Goal: Find contact information: Find contact information

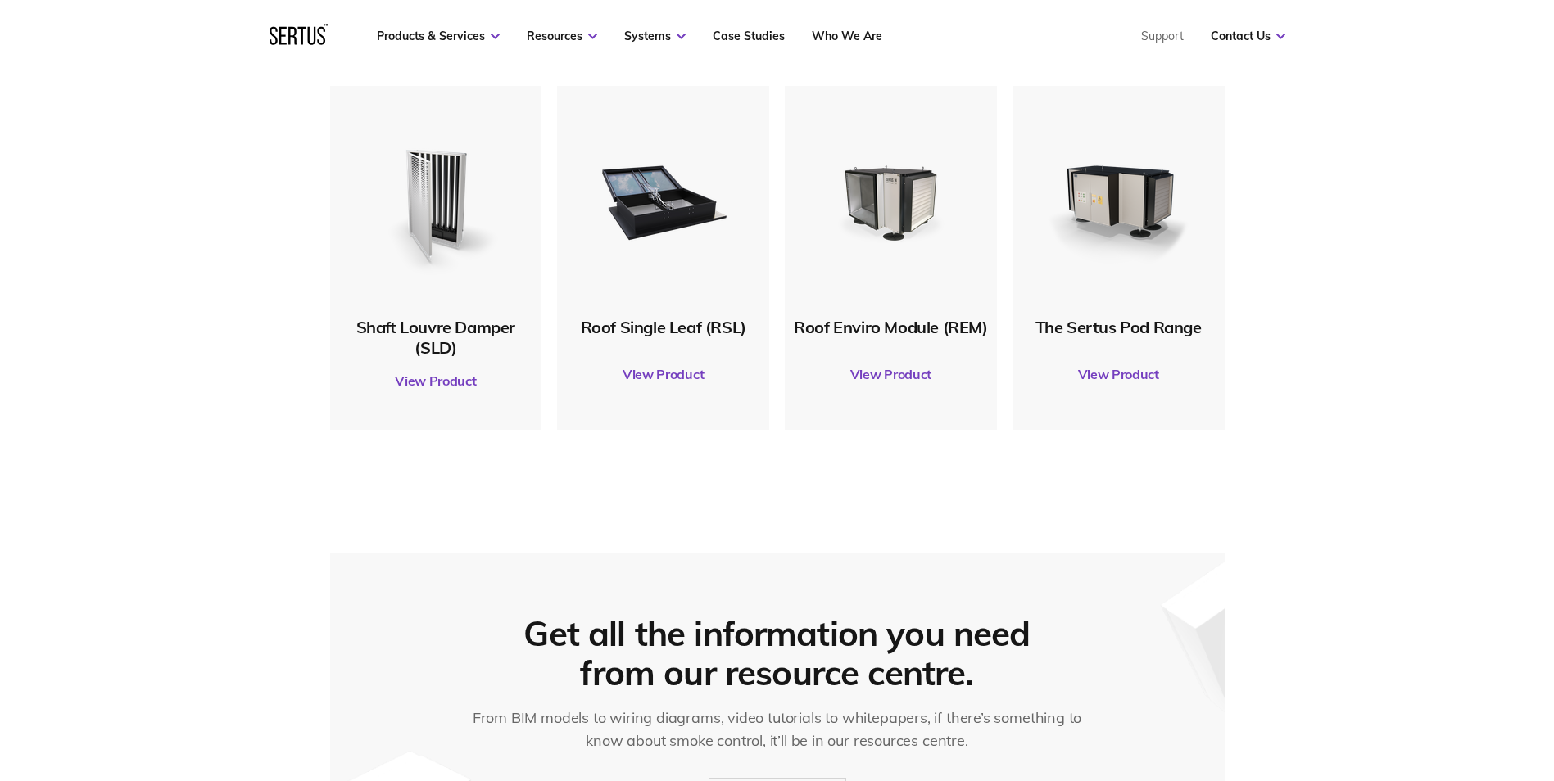
scroll to position [983, 0]
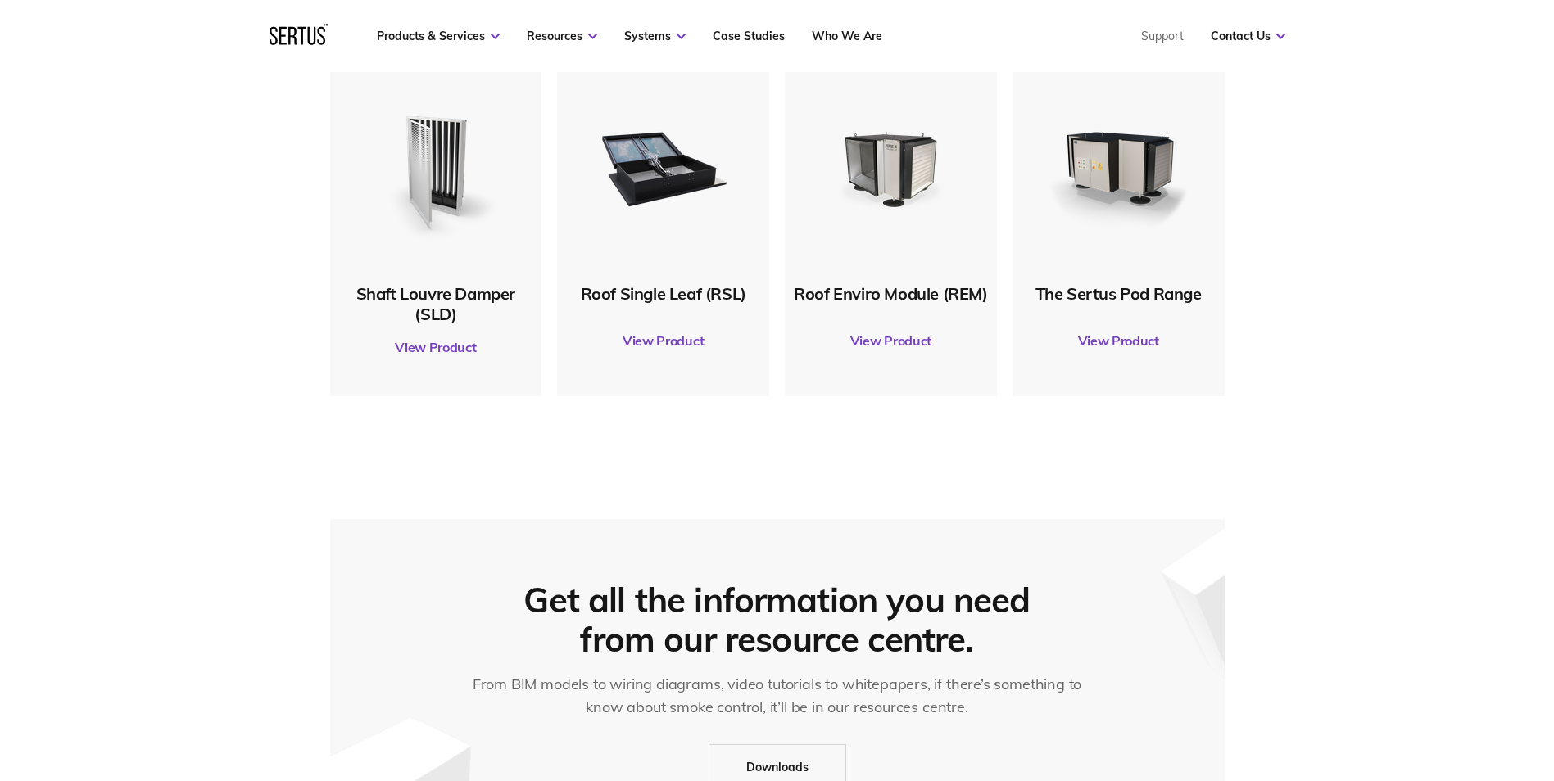
click at [659, 223] on img at bounding box center [663, 167] width 158 height 158
click at [665, 330] on link "View Product" at bounding box center [663, 341] width 196 height 46
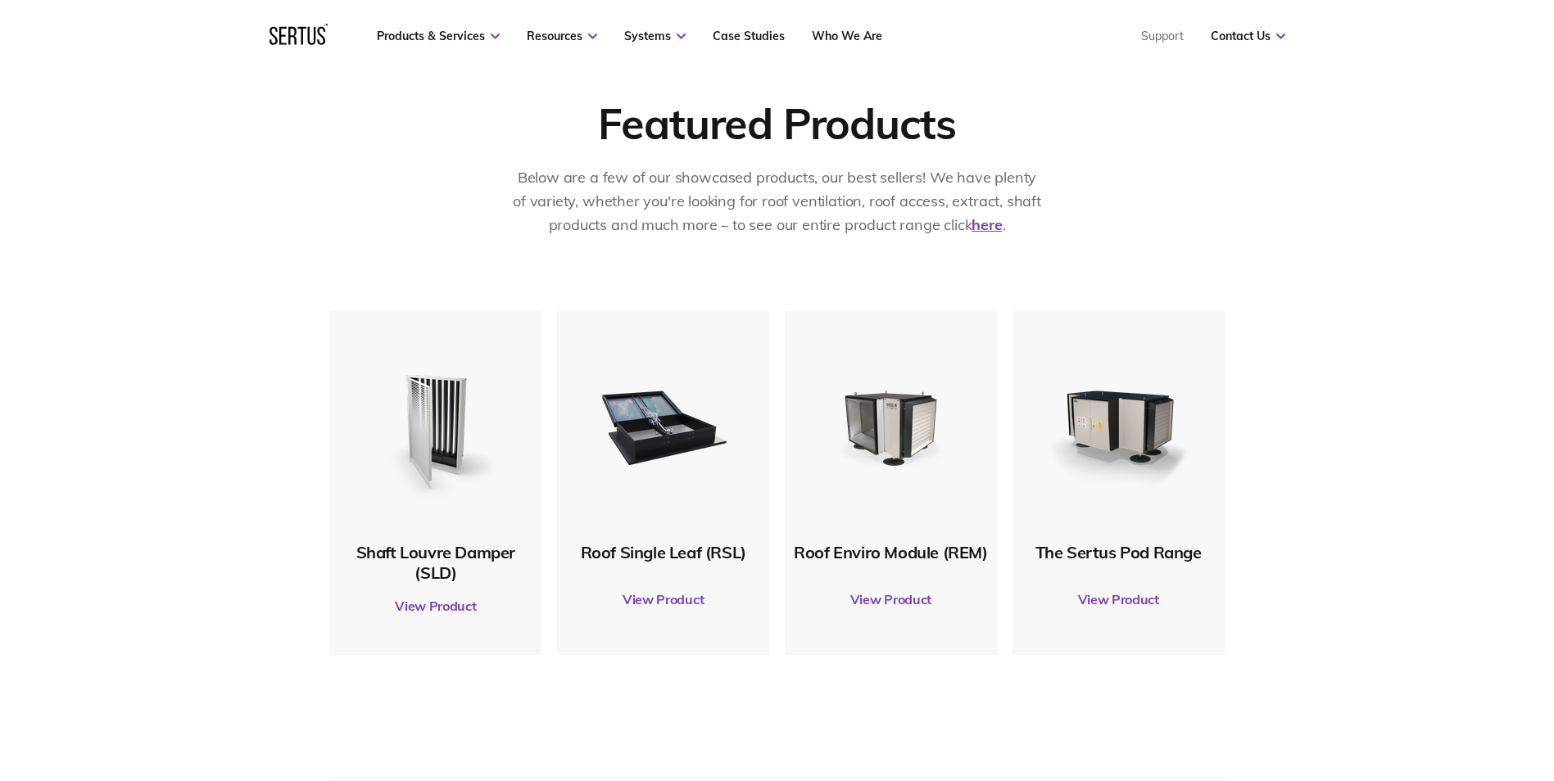
scroll to position [737, 0]
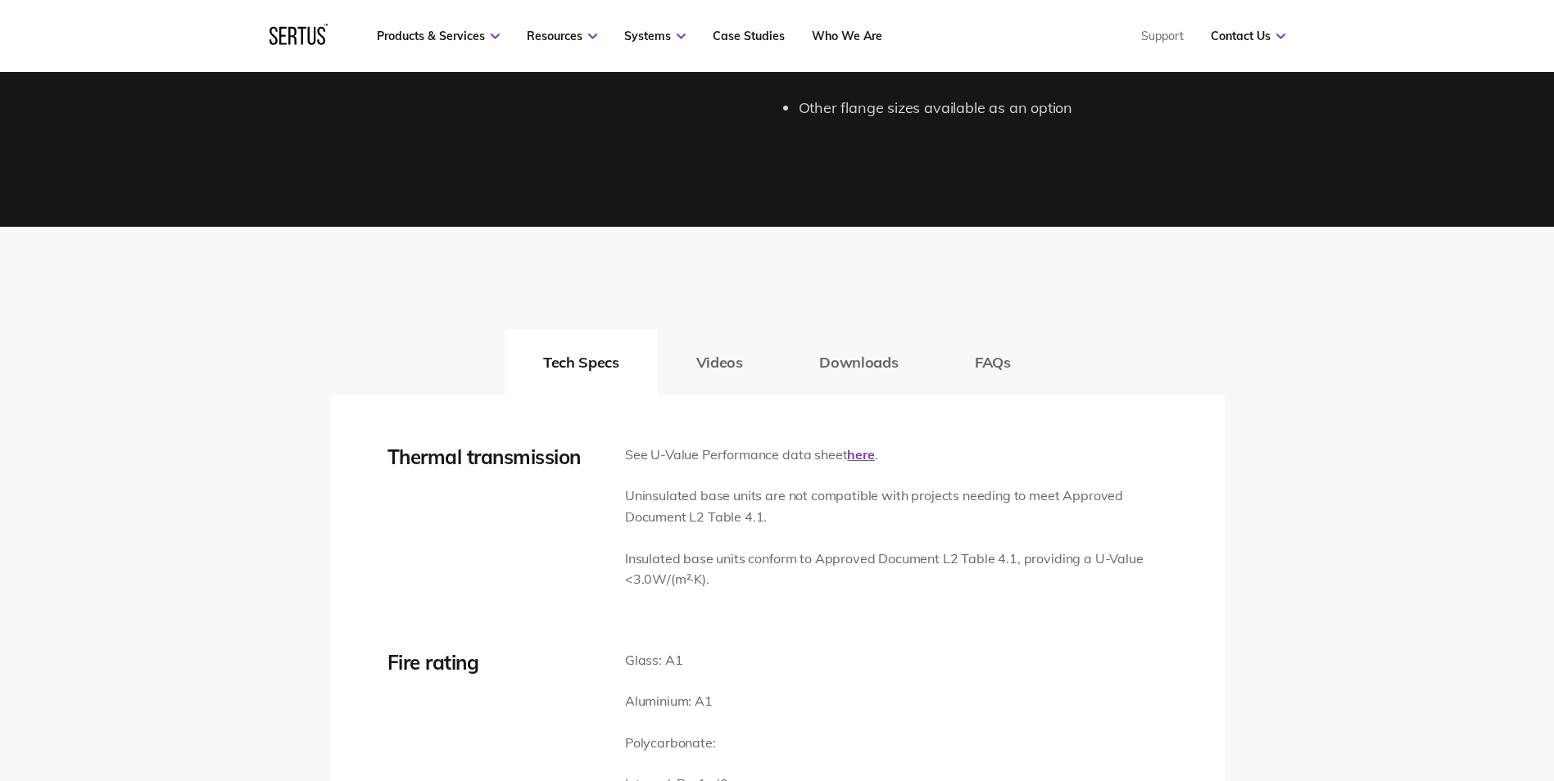
scroll to position [2130, 0]
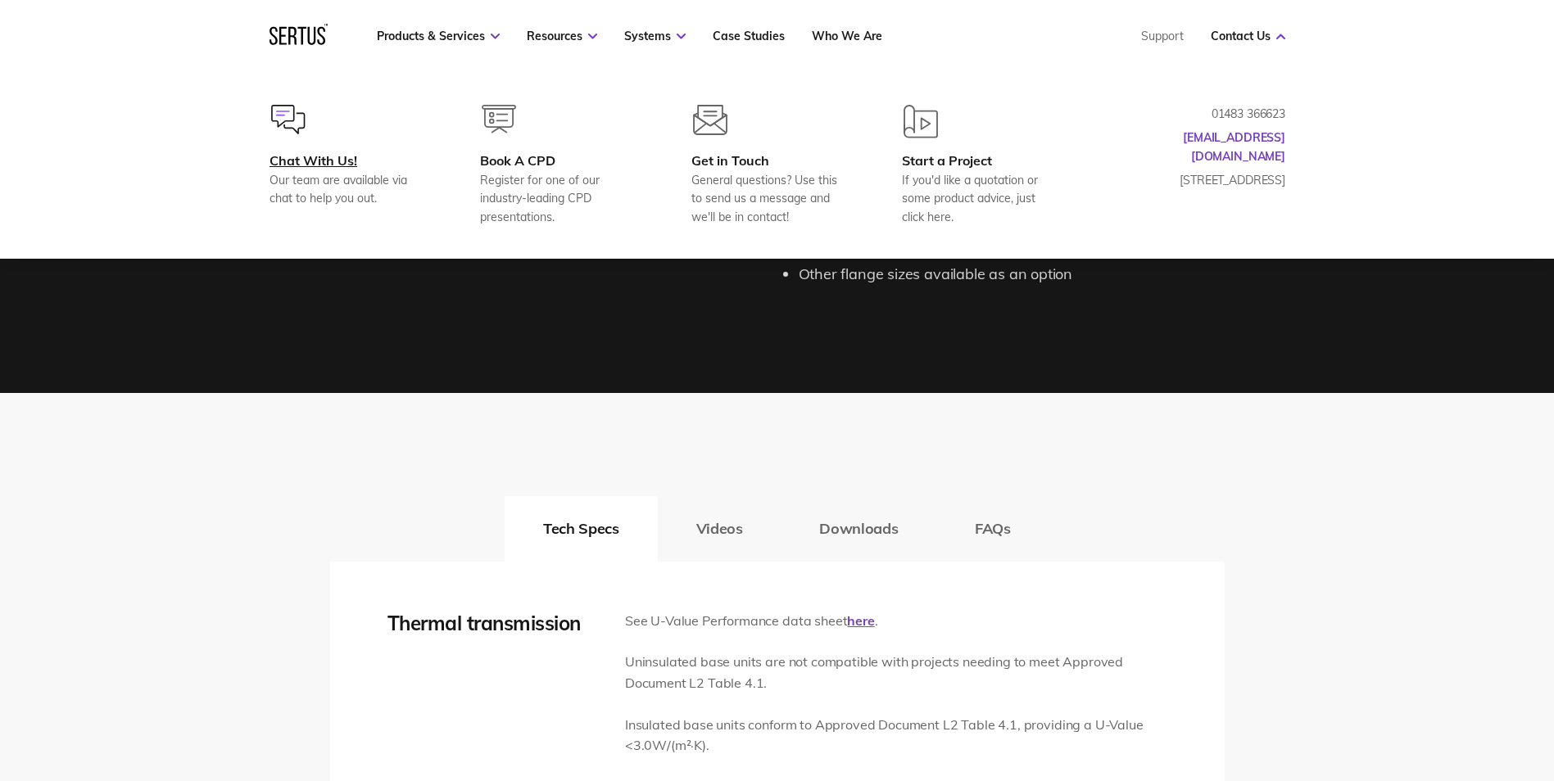
click at [355, 161] on div "Chat With Us!" at bounding box center [348, 160] width 158 height 16
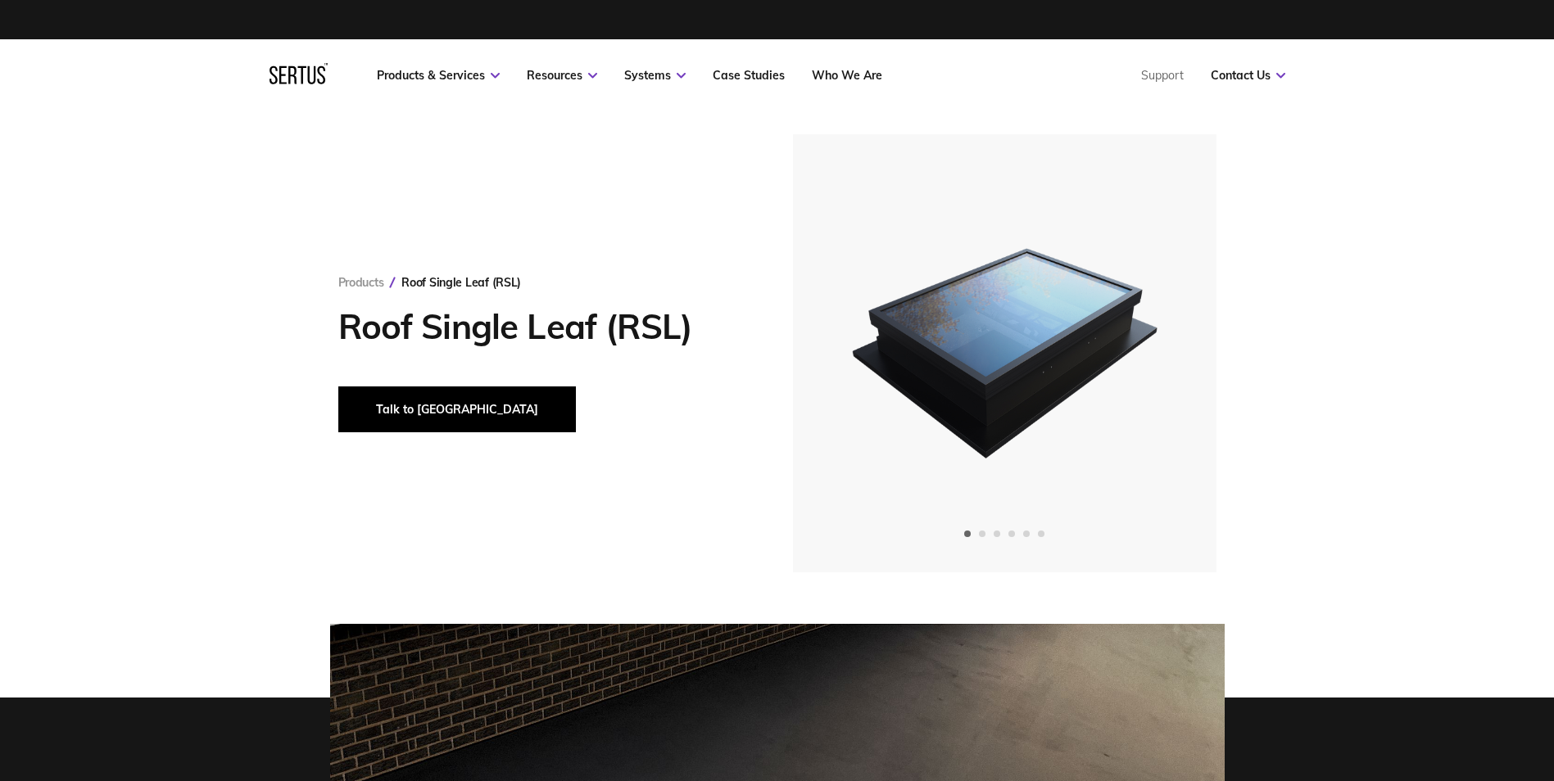
click at [396, 413] on button "Talk to [GEOGRAPHIC_DATA]" at bounding box center [457, 410] width 238 height 46
drag, startPoint x: 1402, startPoint y: 123, endPoint x: 674, endPoint y: 143, distance: 728.4
click at [674, 143] on div "Products Roof Single Leaf (RSL) Roof Single Leaf (RSL) Talk to us" at bounding box center [777, 353] width 960 height 438
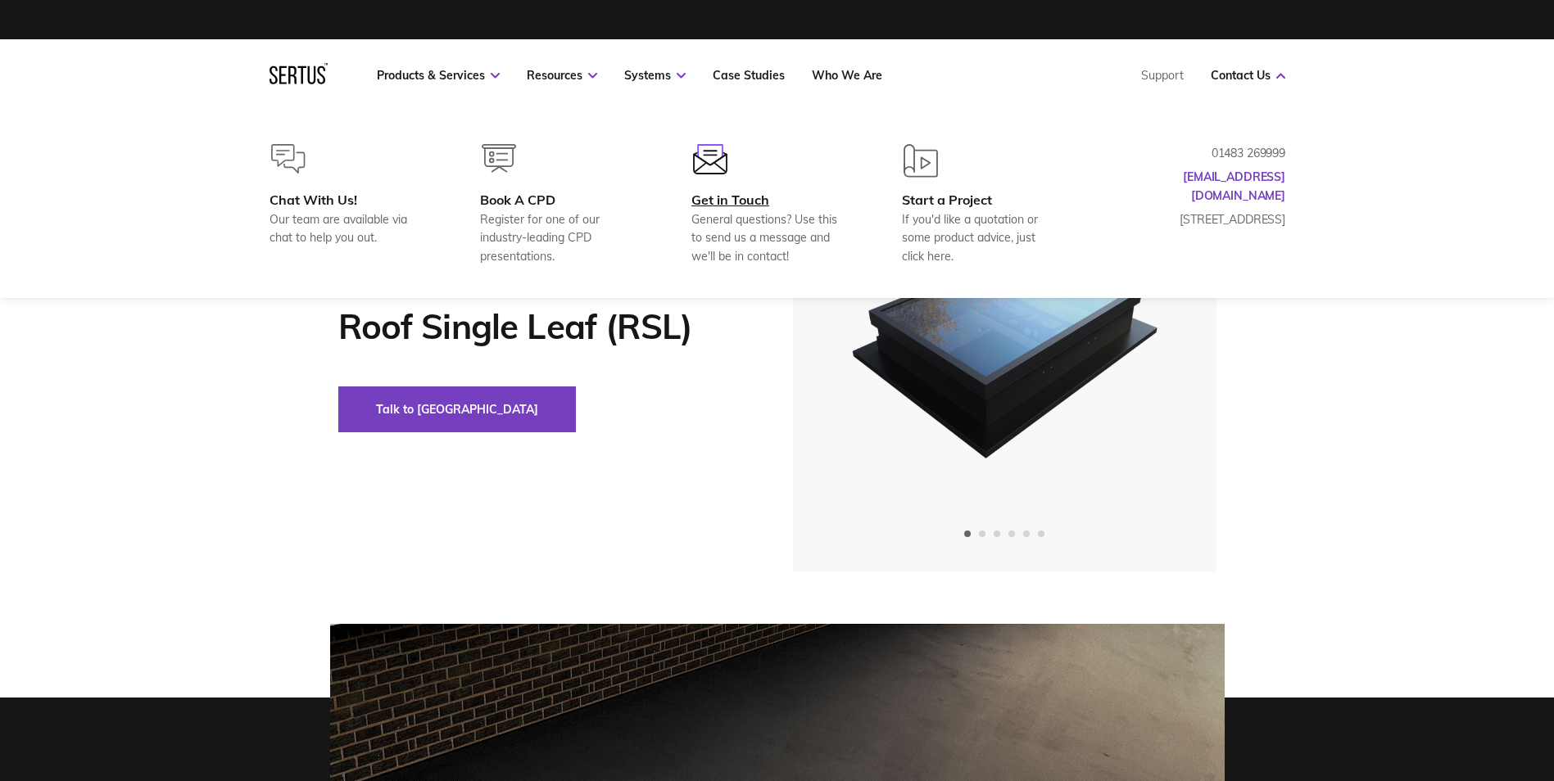
click at [740, 199] on div "Get in Touch" at bounding box center [770, 200] width 158 height 16
